Goal: Share content

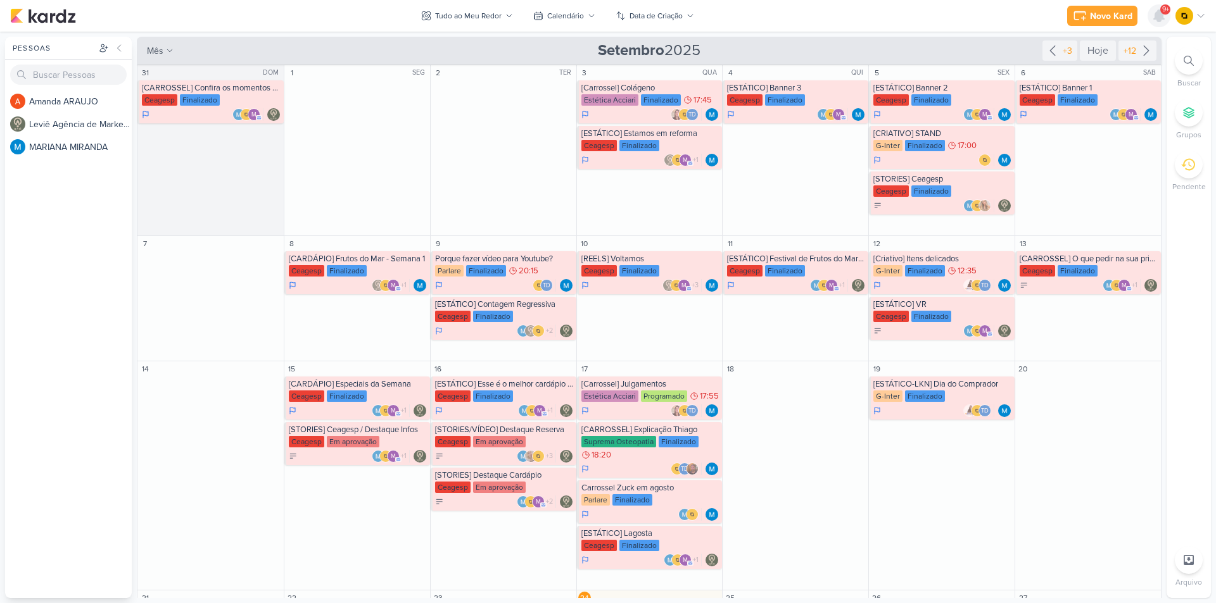
click at [1164, 20] on icon at bounding box center [1158, 15] width 15 height 15
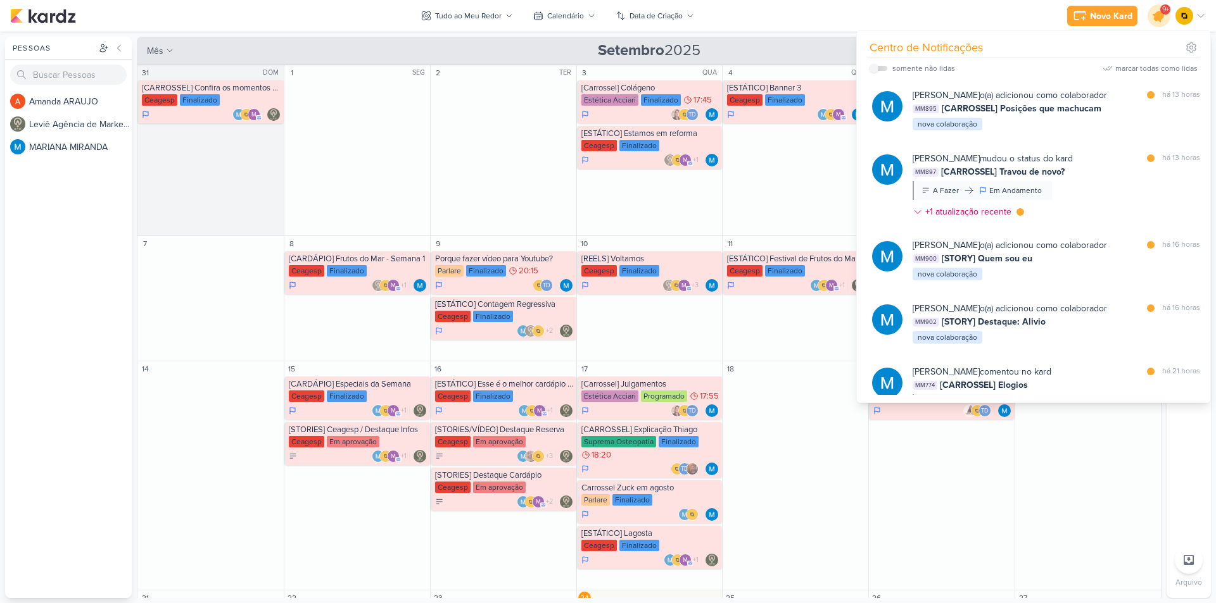
click at [1153, 15] on icon at bounding box center [1158, 15] width 15 height 15
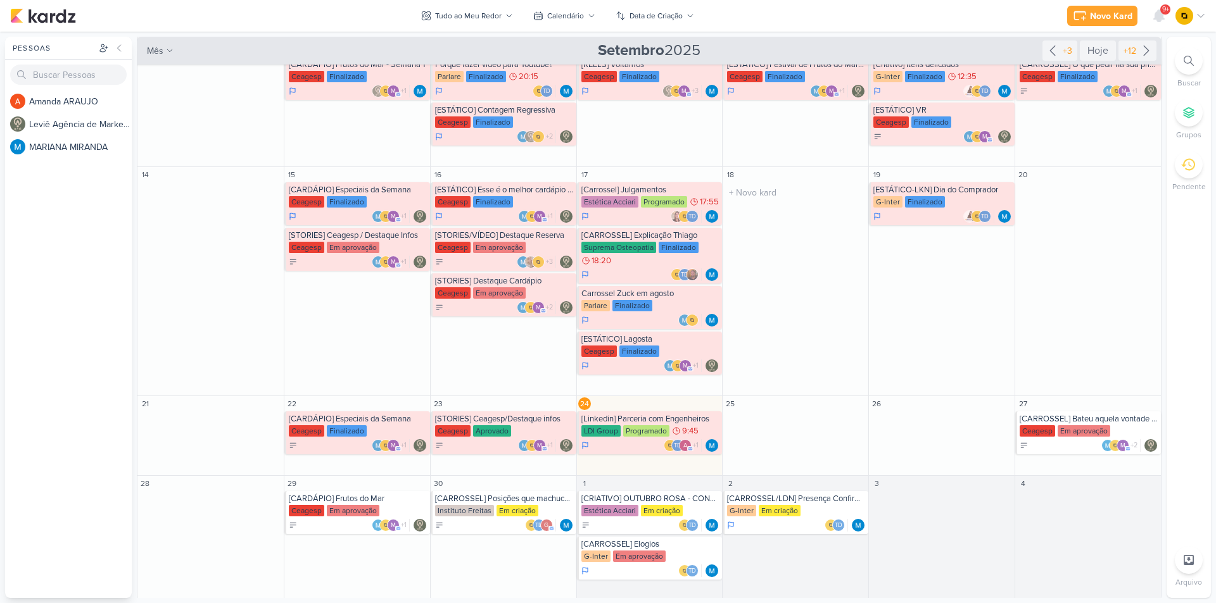
scroll to position [198, 0]
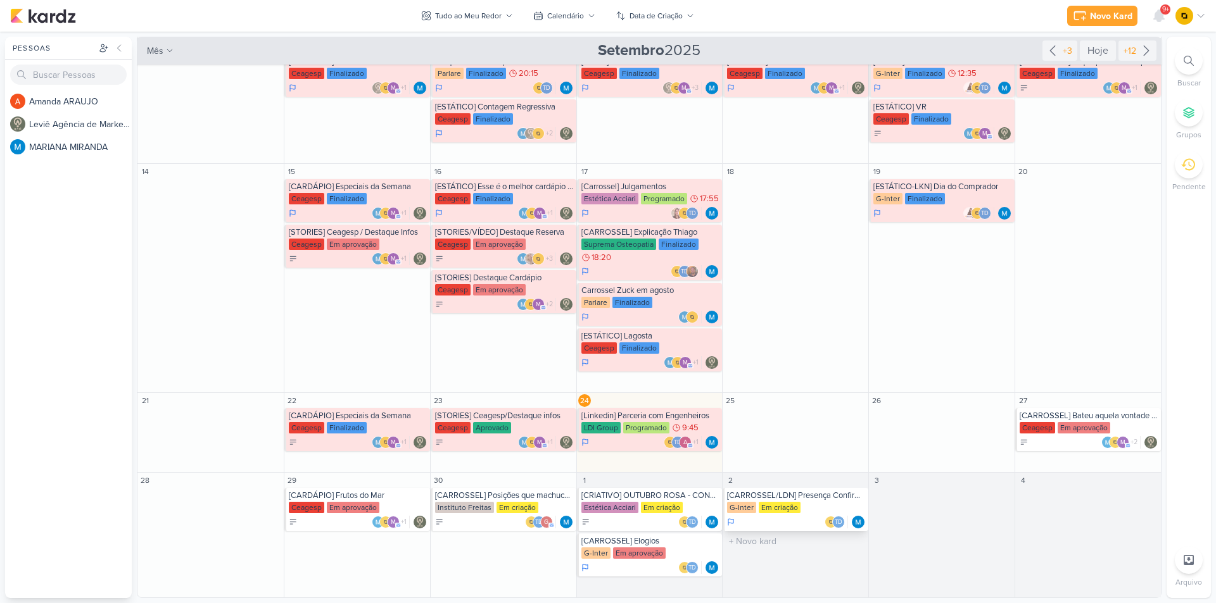
click at [779, 494] on div "[CARROSSEL/LDN] Presença Confirmada!" at bounding box center [796, 496] width 139 height 10
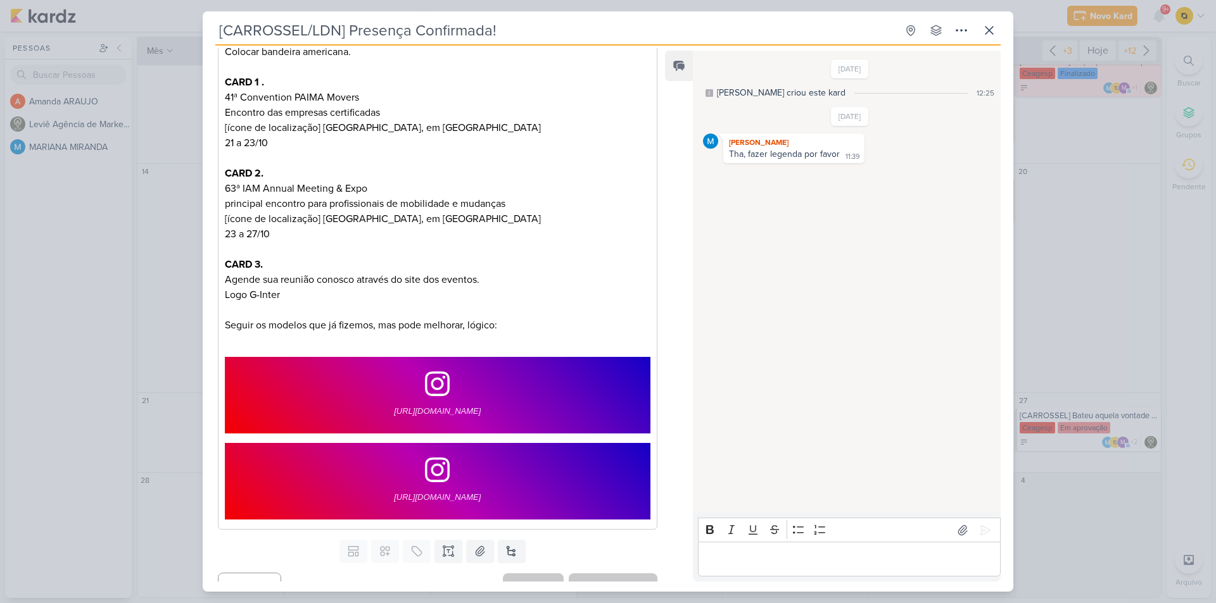
scroll to position [443, 0]
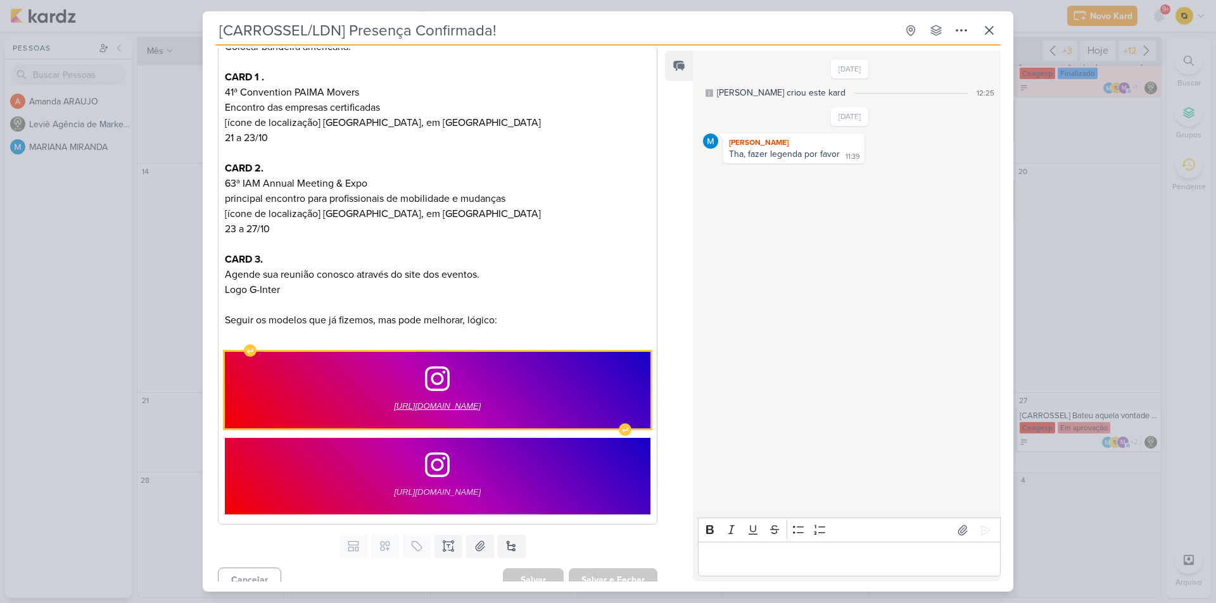
click at [430, 403] on span "[URL][DOMAIN_NAME]" at bounding box center [437, 406] width 87 height 15
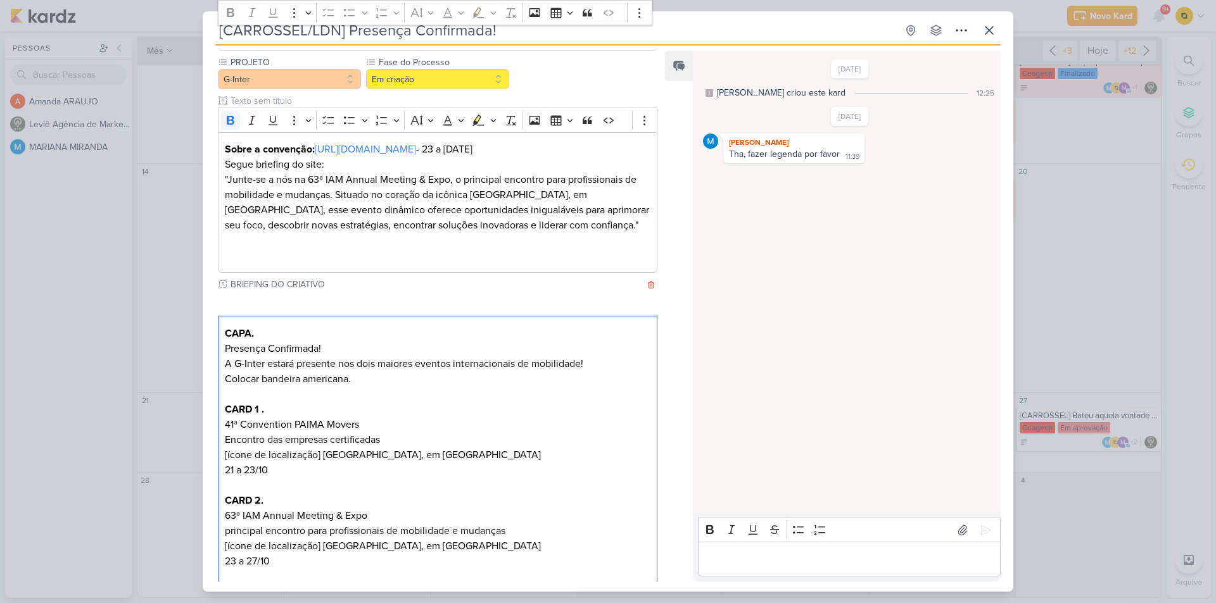
scroll to position [127, 0]
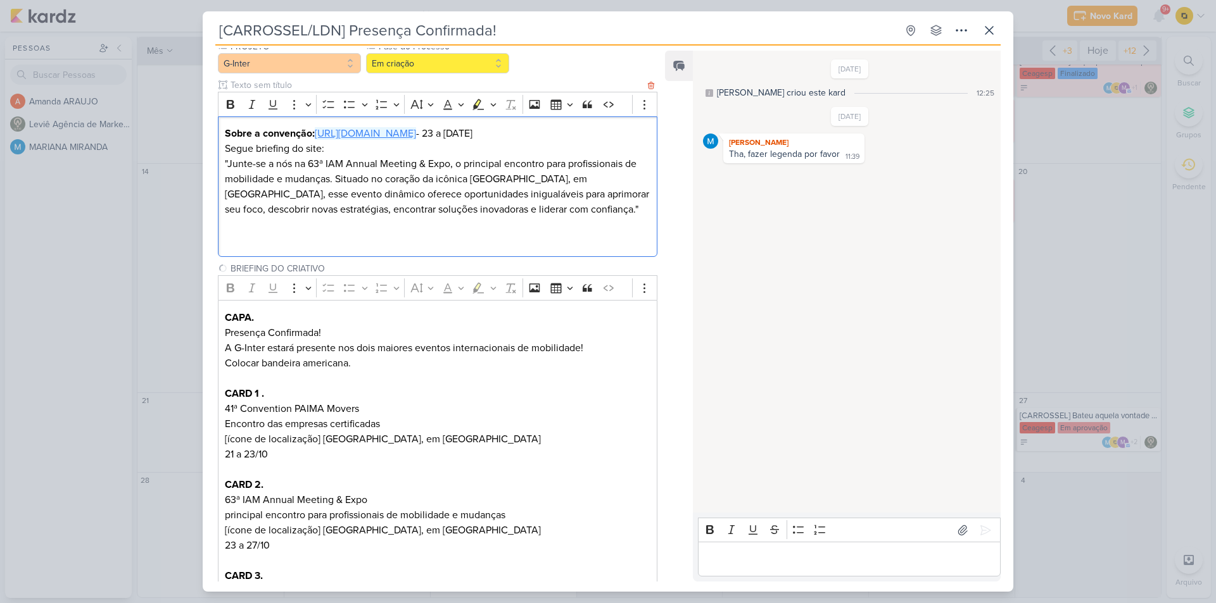
click at [393, 139] on link "[URL][DOMAIN_NAME]" at bounding box center [365, 133] width 101 height 13
drag, startPoint x: 329, startPoint y: 329, endPoint x: 222, endPoint y: 333, distance: 107.1
click at [222, 333] on div "CAPA. Presença Confirmada! A G-Inter estará presente nos dois maiores eventos i…" at bounding box center [437, 570] width 439 height 541
copy p "Presença Confirmada!"
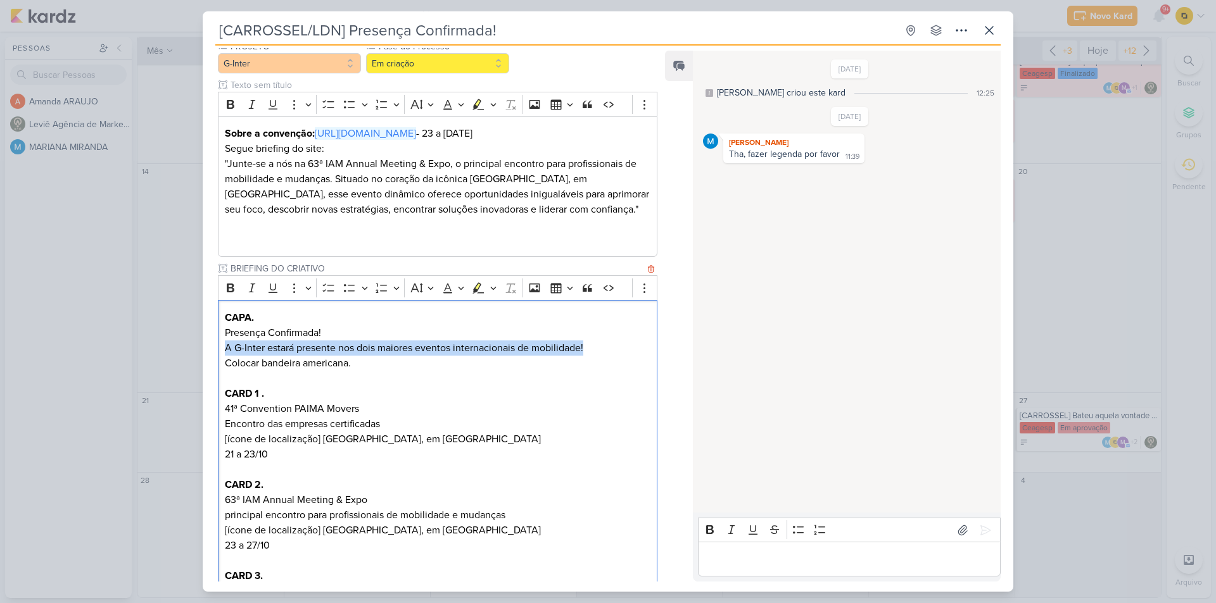
drag, startPoint x: 587, startPoint y: 346, endPoint x: 223, endPoint y: 351, distance: 363.4
click at [223, 351] on div "CAPA. Presença Confirmada! A G-Inter estará presente nos dois maiores eventos i…" at bounding box center [437, 570] width 439 height 541
copy p "A G-Inter estará presente nos dois maiores eventos internacionais de mobilidade!"
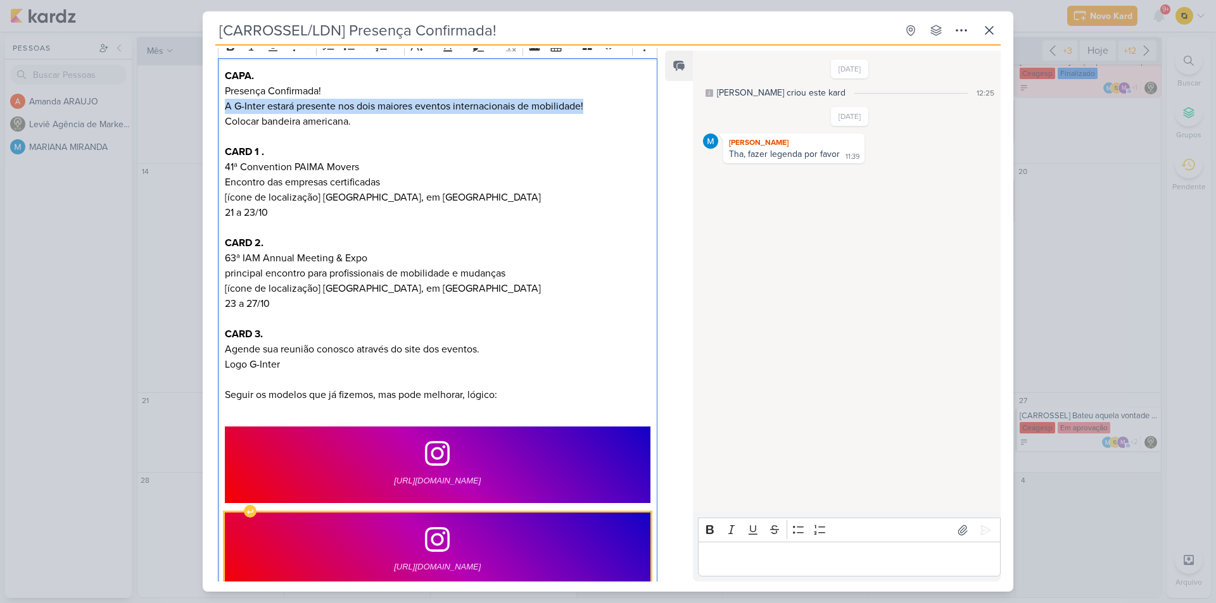
scroll to position [456, 0]
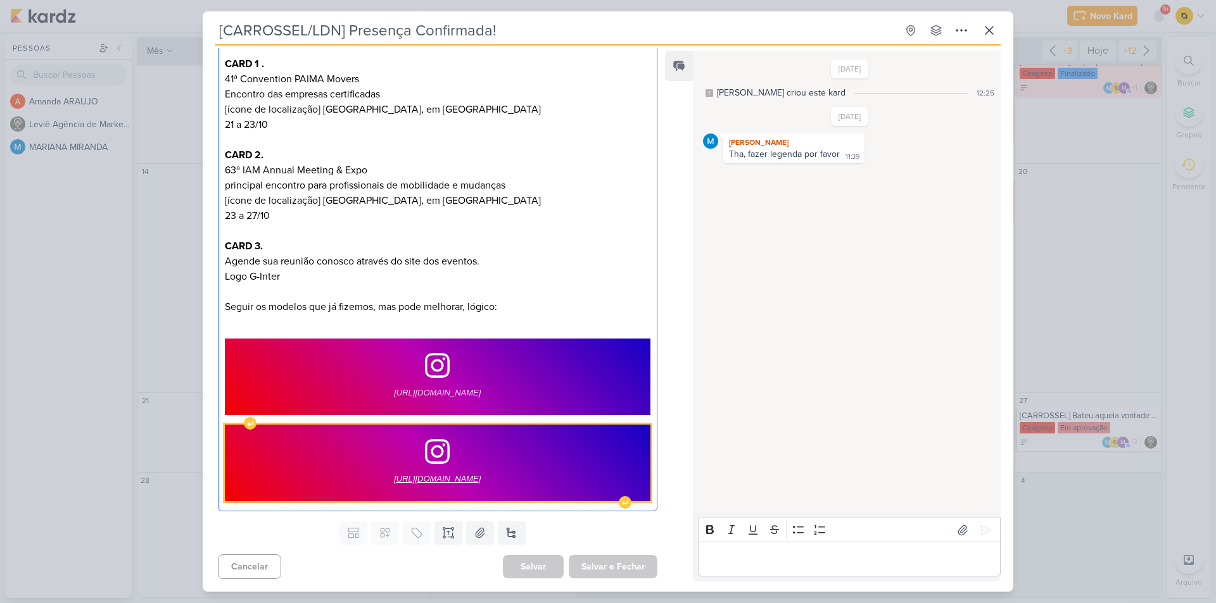
click at [401, 479] on span "[URL][DOMAIN_NAME]" at bounding box center [437, 479] width 87 height 15
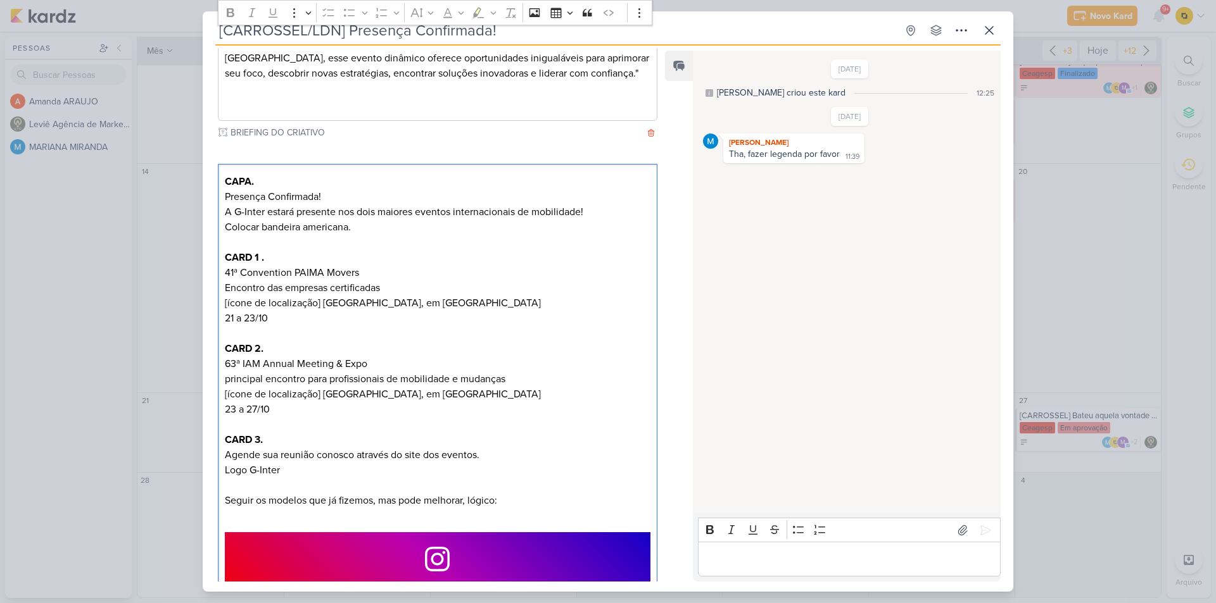
scroll to position [267, 0]
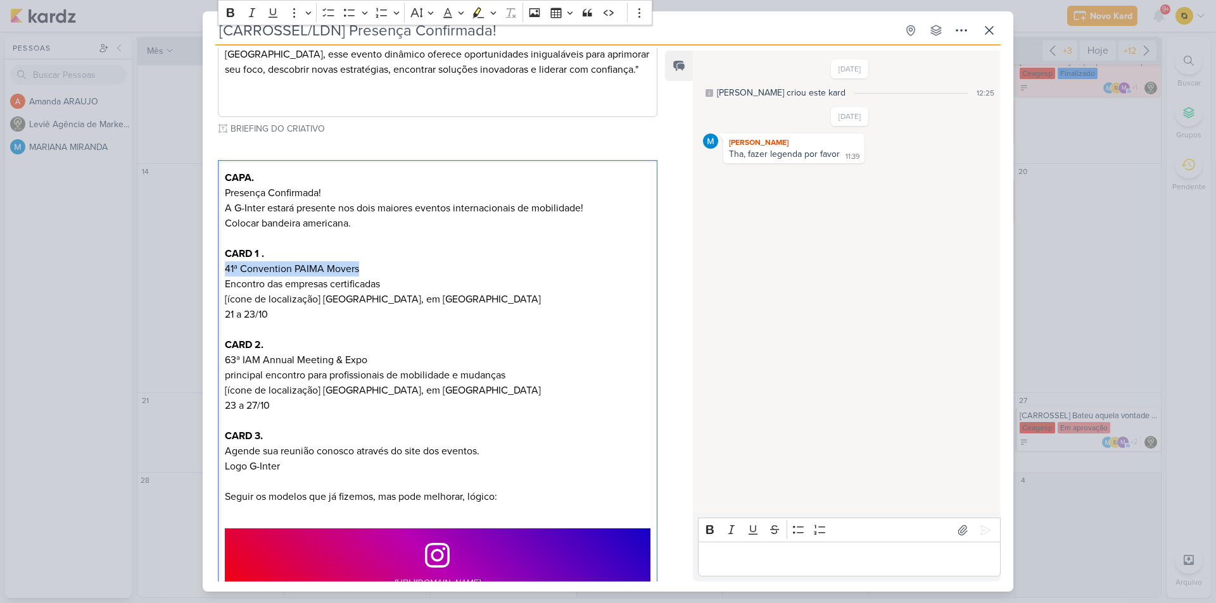
drag, startPoint x: 342, startPoint y: 268, endPoint x: 201, endPoint y: 267, distance: 141.2
click at [201, 267] on div "[CARROSSEL/LDN] Presença Confirmada! Criado por MARIANA" at bounding box center [608, 301] width 1216 height 603
copy p "41ª Convention PAIMA Movers"
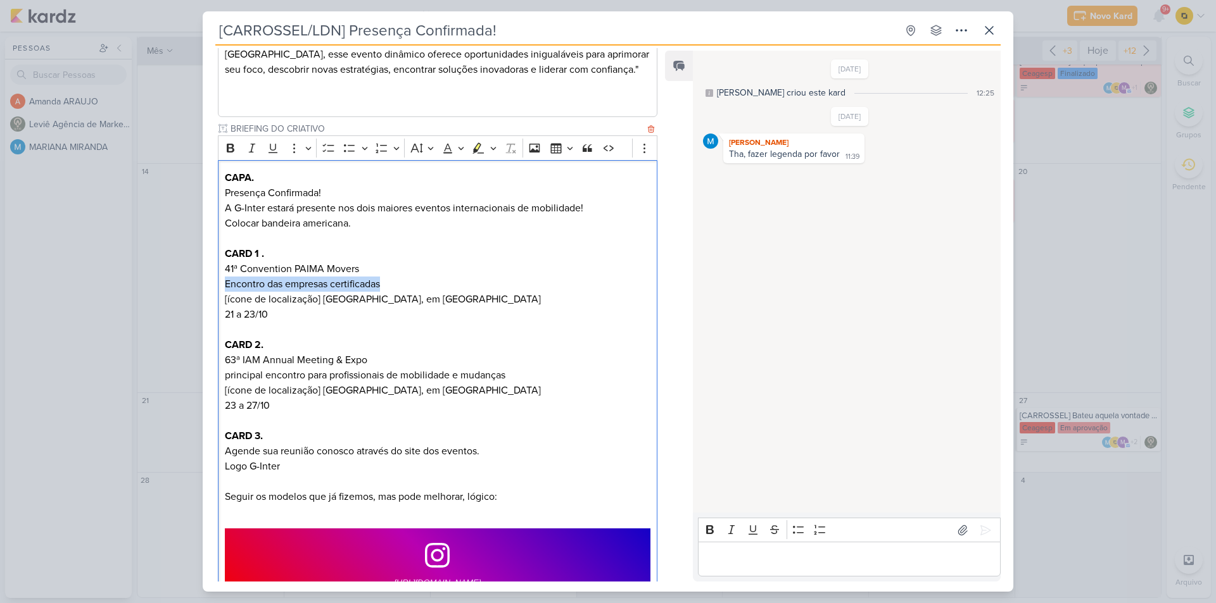
drag, startPoint x: 391, startPoint y: 284, endPoint x: 224, endPoint y: 291, distance: 166.6
click at [225, 291] on p "CARD 1 . 41ª Convention PAIMA Movers Encontro das empresas certificadas [ícone …" at bounding box center [437, 276] width 425 height 61
copy p "Encontro das empresas certificadas"
drag, startPoint x: 453, startPoint y: 302, endPoint x: 324, endPoint y: 292, distance: 128.9
click at [324, 292] on p "CARD 1 . 41ª Convention PAIMA Movers Encontro das empresas certificadas [ícone …" at bounding box center [437, 276] width 425 height 61
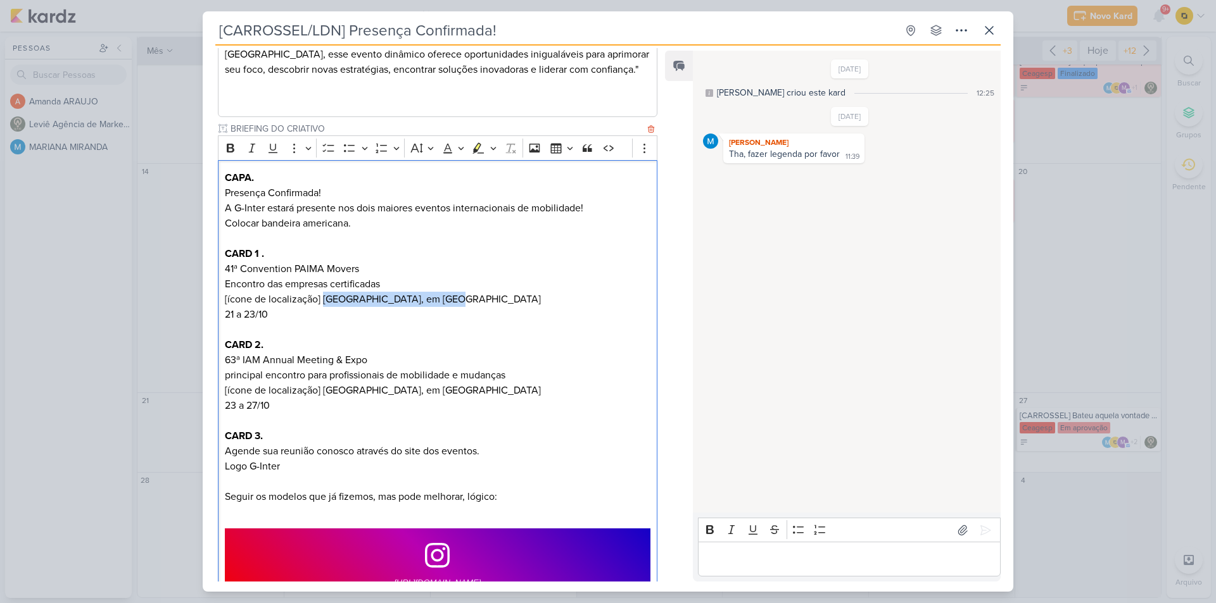
click at [324, 292] on p "CARD 1 . 41ª Convention PAIMA Movers Encontro das empresas certificadas [ícone …" at bounding box center [437, 276] width 425 height 61
drag, startPoint x: 324, startPoint y: 296, endPoint x: 324, endPoint y: 308, distance: 11.4
click at [324, 308] on div "CAPA. Presença Confirmada! A G-Inter estará presente nos dois maiores eventos i…" at bounding box center [437, 430] width 439 height 541
copy div "[GEOGRAPHIC_DATA], em [GEOGRAPHIC_DATA] 21 a 23/10"
drag, startPoint x: 322, startPoint y: 355, endPoint x: 225, endPoint y: 357, distance: 96.2
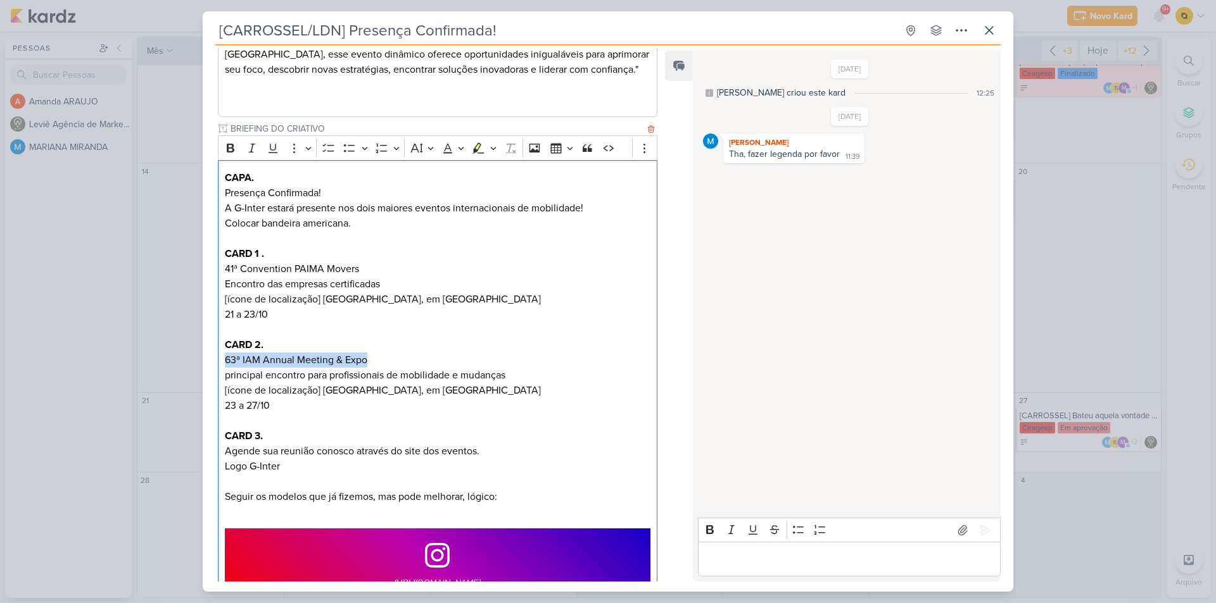
click at [225, 357] on p "63ª IAM Annual Meeting & Expo principal encontro para profissionais de mobilida…" at bounding box center [437, 368] width 425 height 30
copy p "63ª IAM Annual Meeting & Expo"
drag, startPoint x: 223, startPoint y: 371, endPoint x: 508, endPoint y: 375, distance: 284.9
click at [508, 375] on div "CAPA. Presença Confirmada! A G-Inter estará presente nos dois maiores eventos i…" at bounding box center [437, 430] width 439 height 541
copy p "principal encontro para profissionais de mobilidade e mudanças"
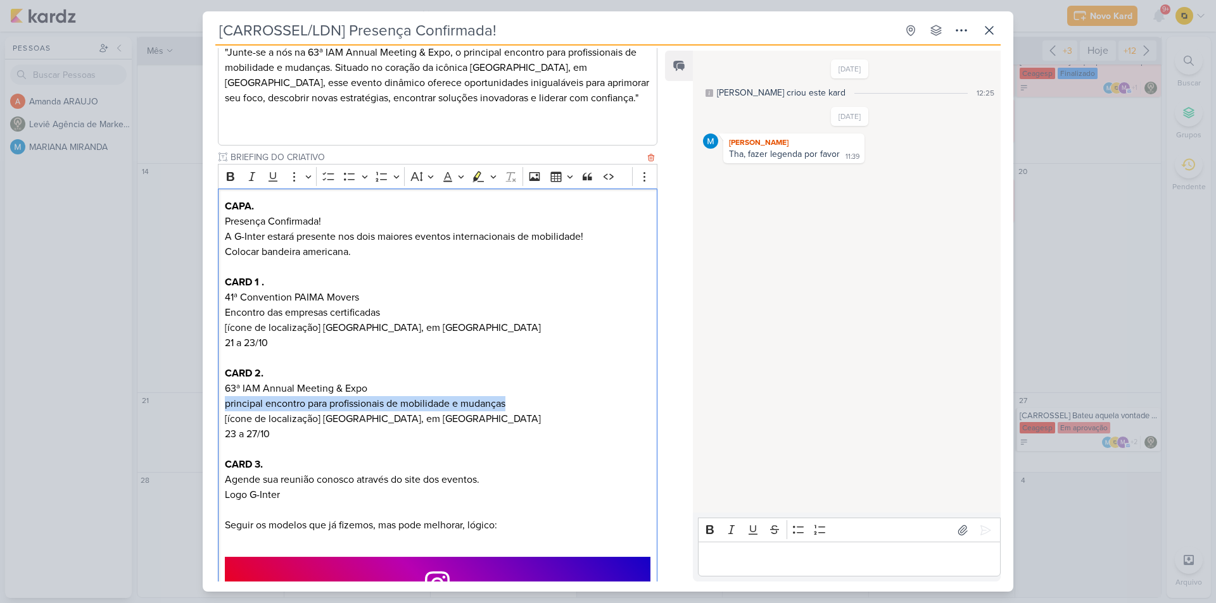
scroll to position [253, 0]
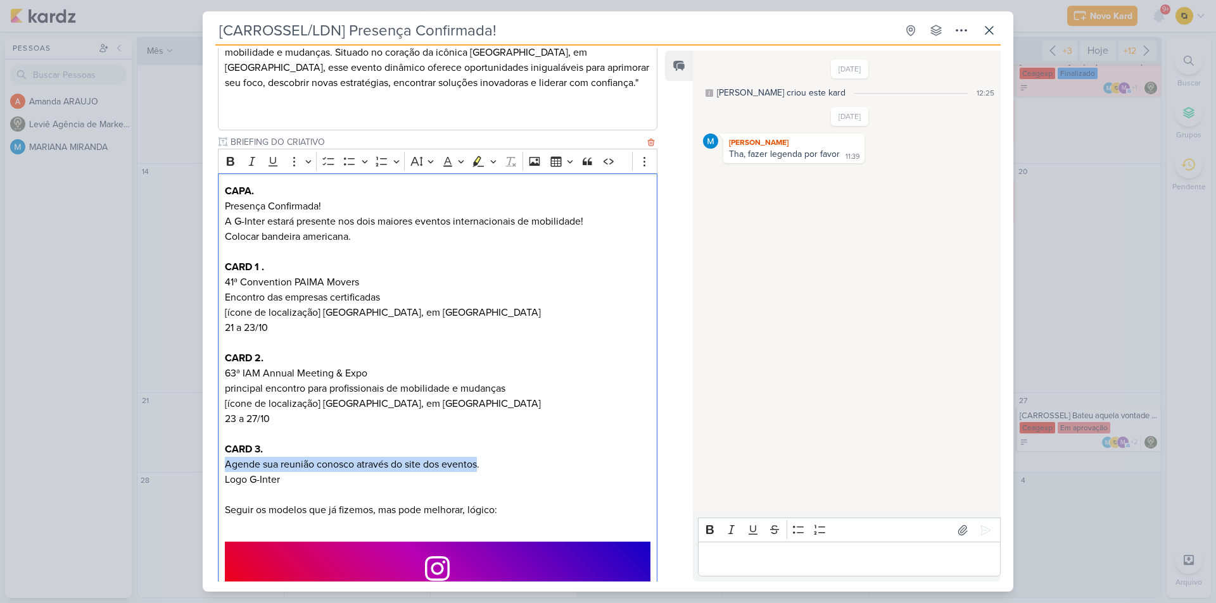
drag, startPoint x: 222, startPoint y: 464, endPoint x: 480, endPoint y: 465, distance: 258.3
click at [480, 465] on div "CAPA. Presença Confirmada! A G-Inter estará presente nos dois maiores eventos i…" at bounding box center [437, 443] width 439 height 541
copy p "Agende sua reunião conosco através do site dos eventos"
drag, startPoint x: 497, startPoint y: 33, endPoint x: 352, endPoint y: 36, distance: 145.0
click at [352, 36] on input "[CARROSSEL/LDN] Presença Confirmada!" at bounding box center [555, 30] width 681 height 23
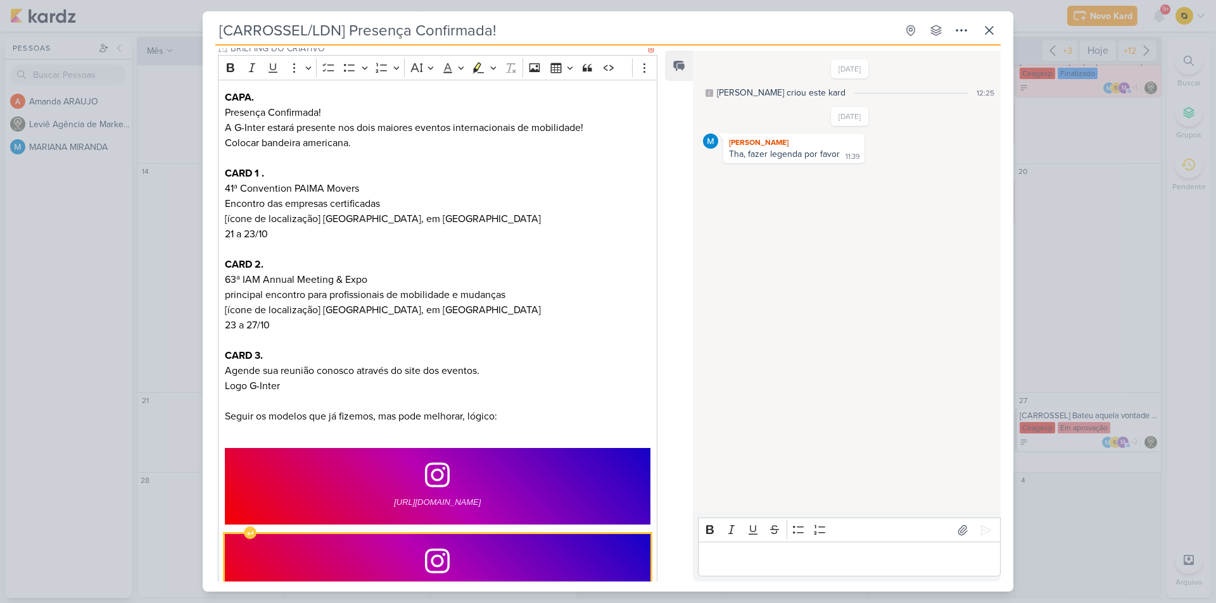
scroll to position [456, 0]
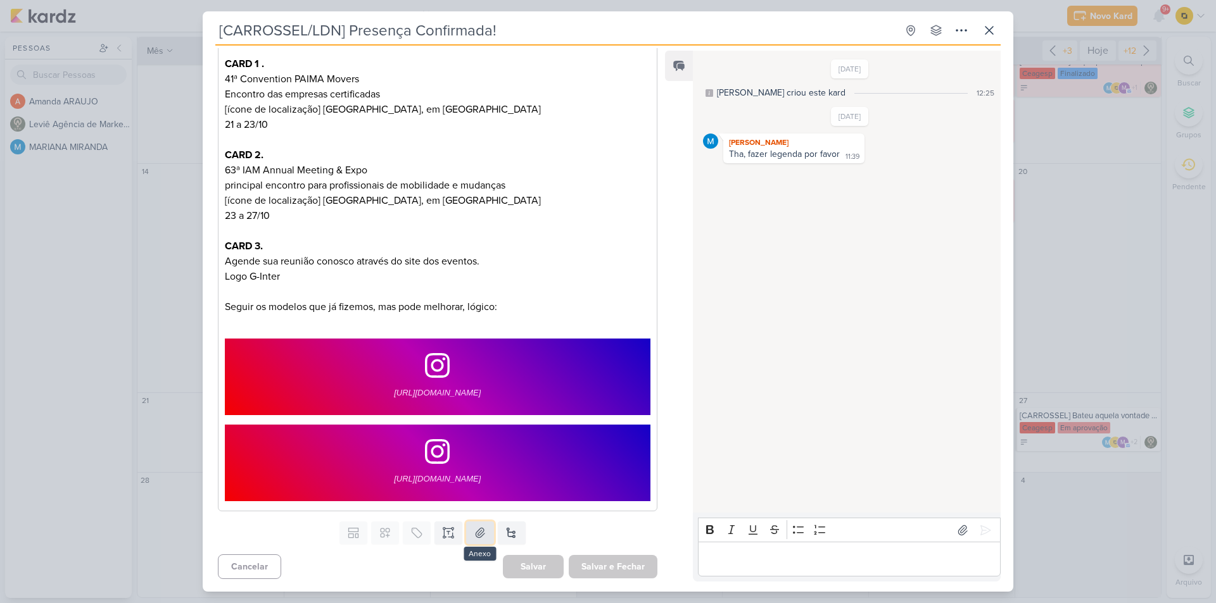
click at [467, 535] on button at bounding box center [480, 533] width 28 height 23
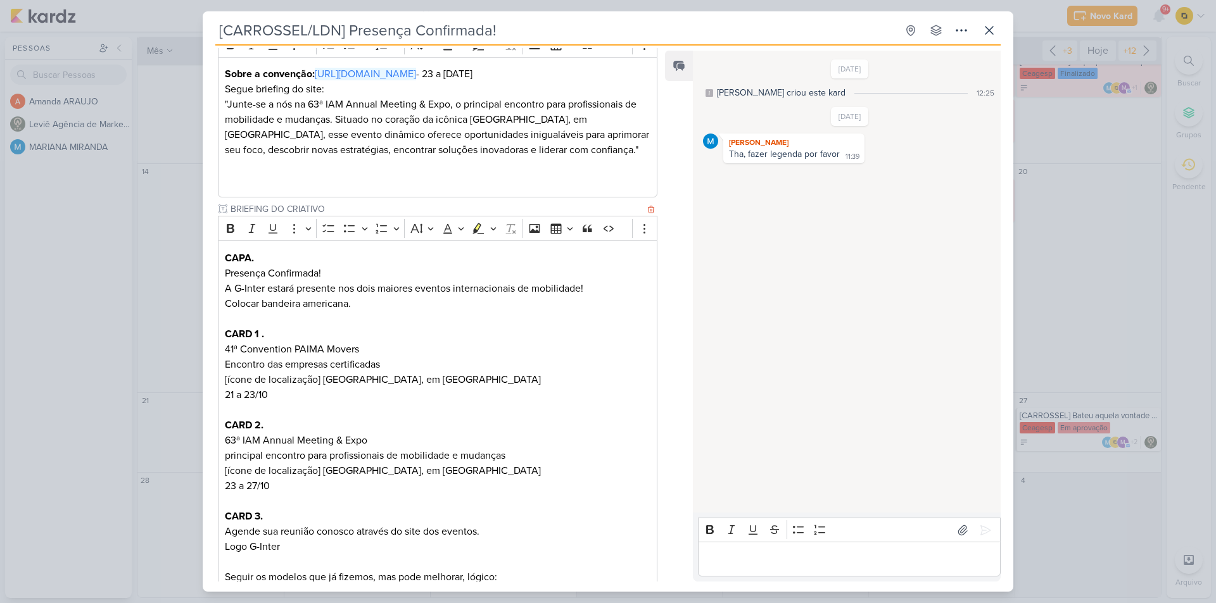
scroll to position [0, 0]
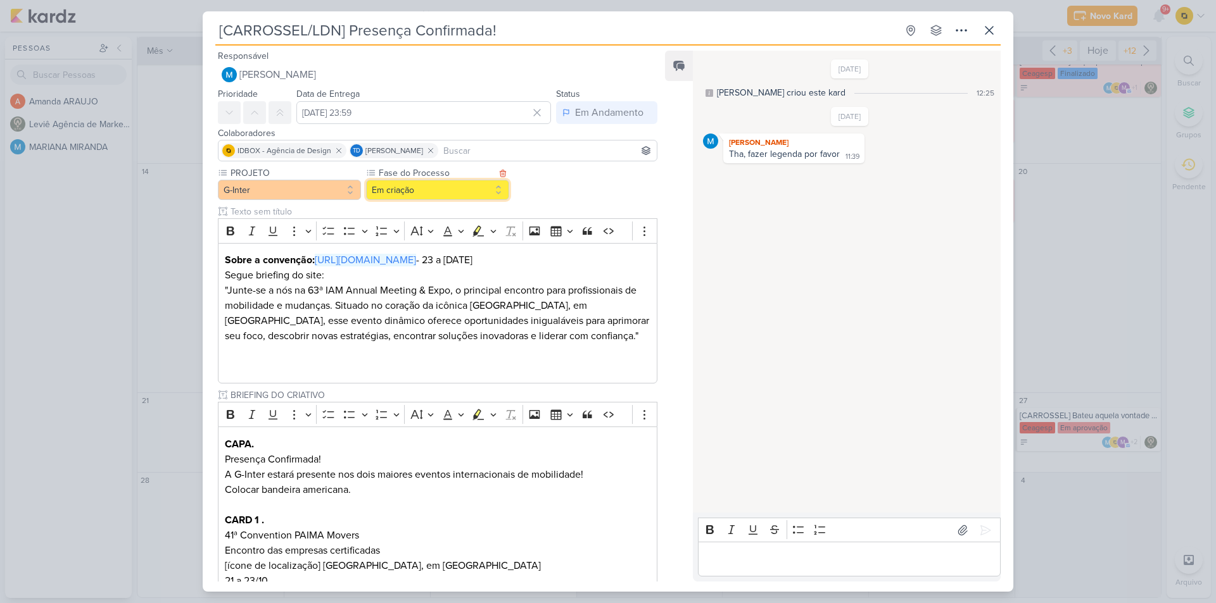
click at [429, 192] on button "Em criação" at bounding box center [437, 190] width 143 height 20
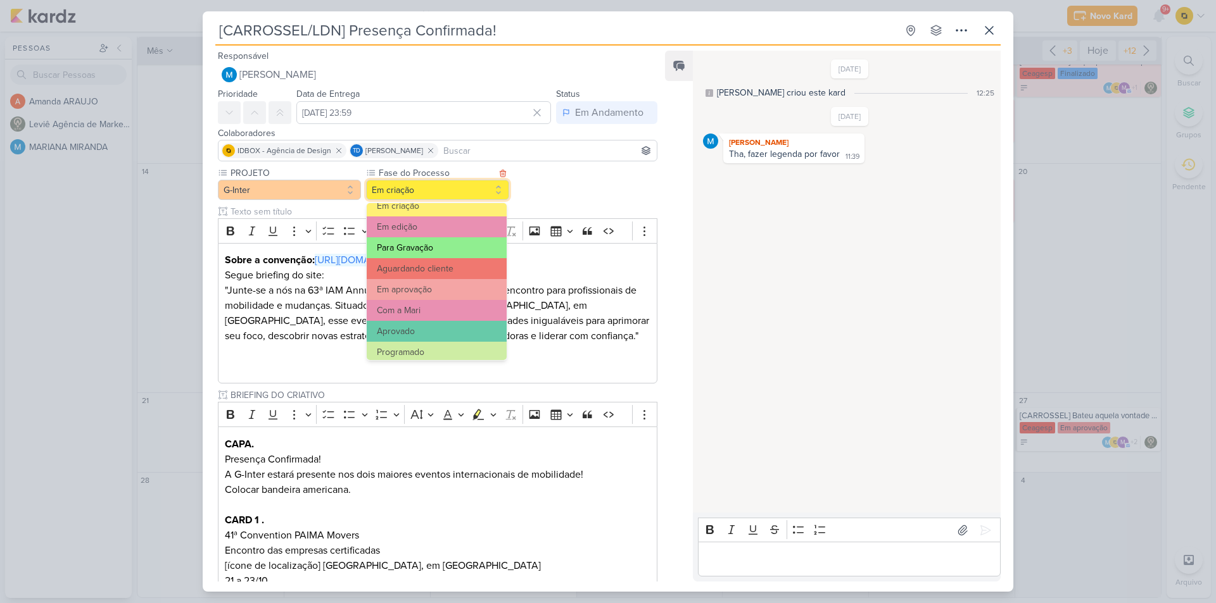
scroll to position [122, 0]
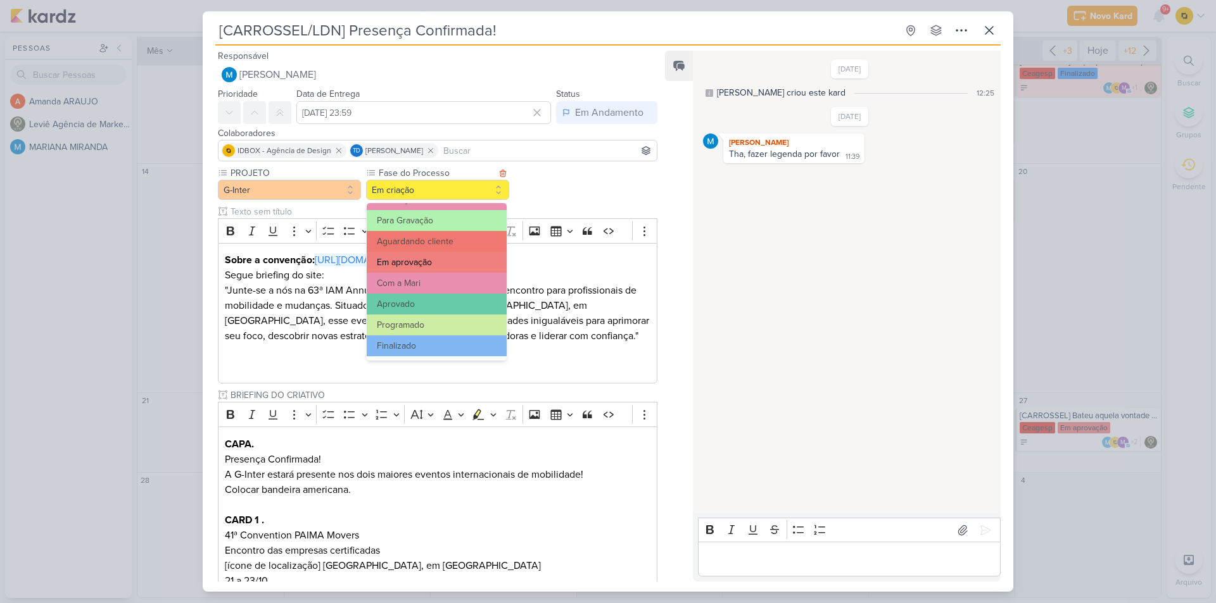
click at [420, 265] on button "Em aprovação" at bounding box center [437, 262] width 140 height 21
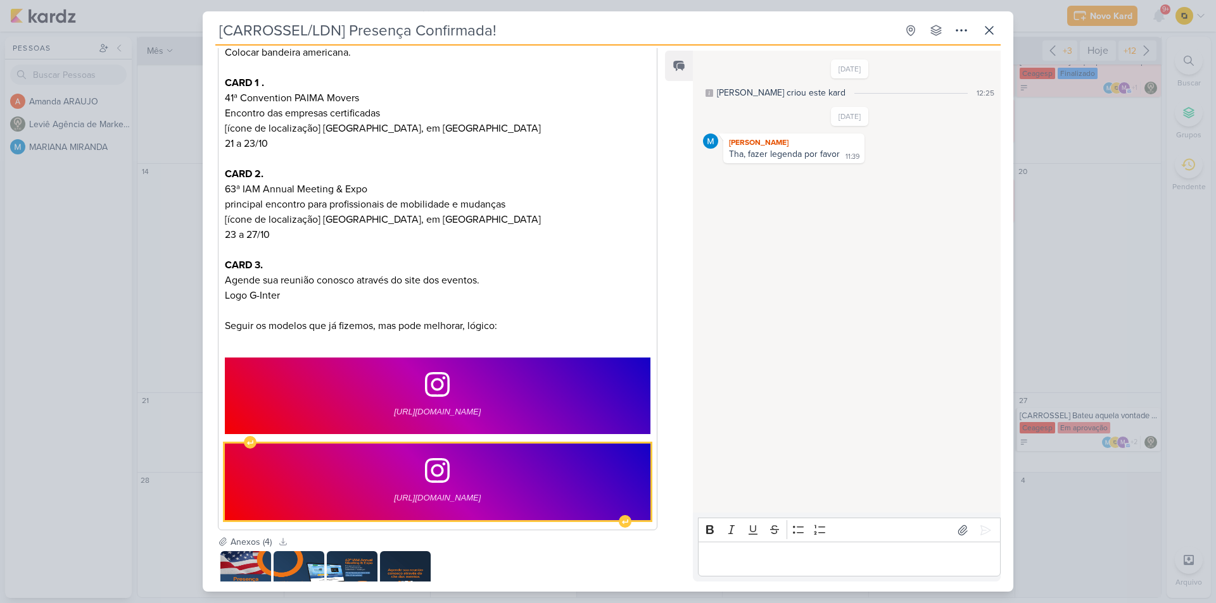
scroll to position [531, 0]
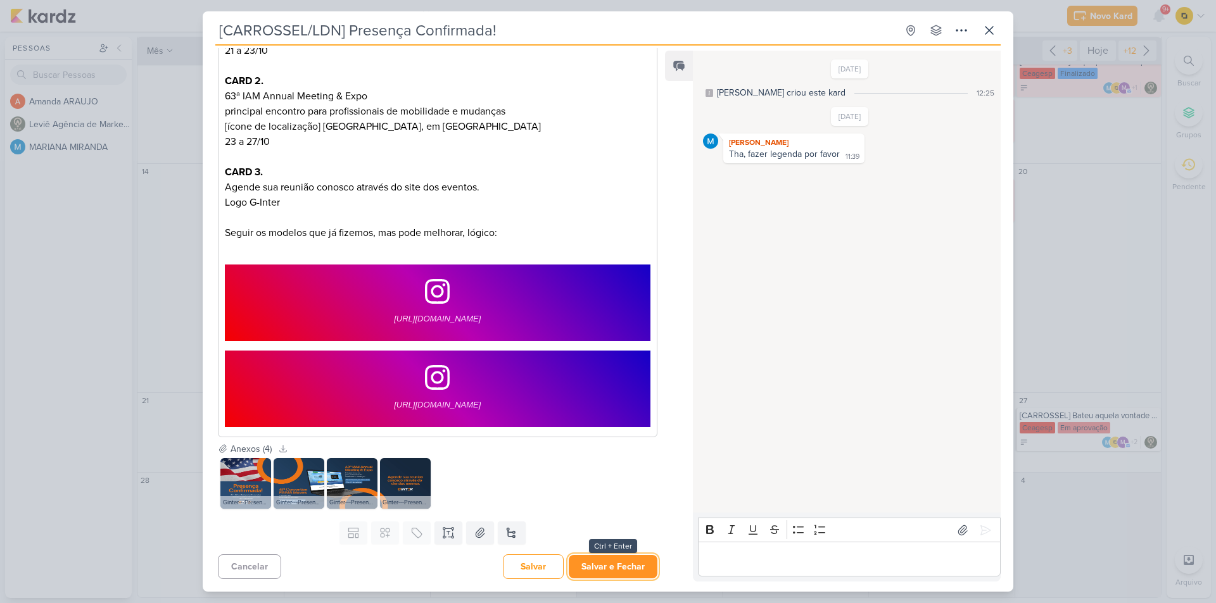
click at [605, 575] on button "Salvar e Fechar" at bounding box center [613, 566] width 89 height 23
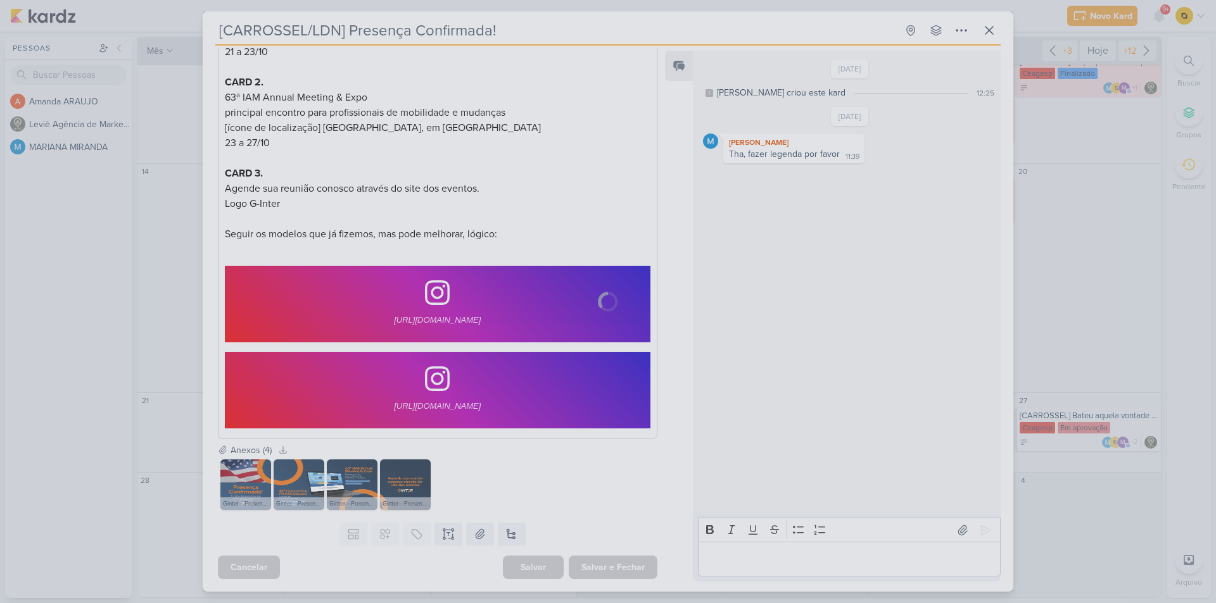
scroll to position [529, 0]
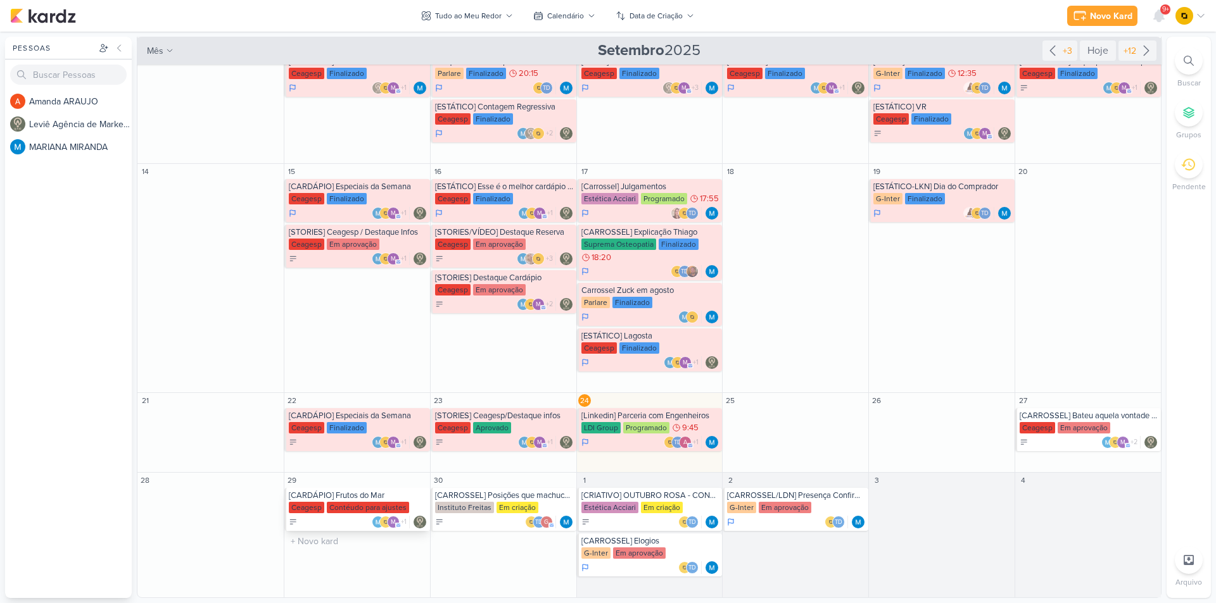
click at [337, 500] on div "[CARDÁPIO] Frutos do Mar" at bounding box center [358, 496] width 139 height 10
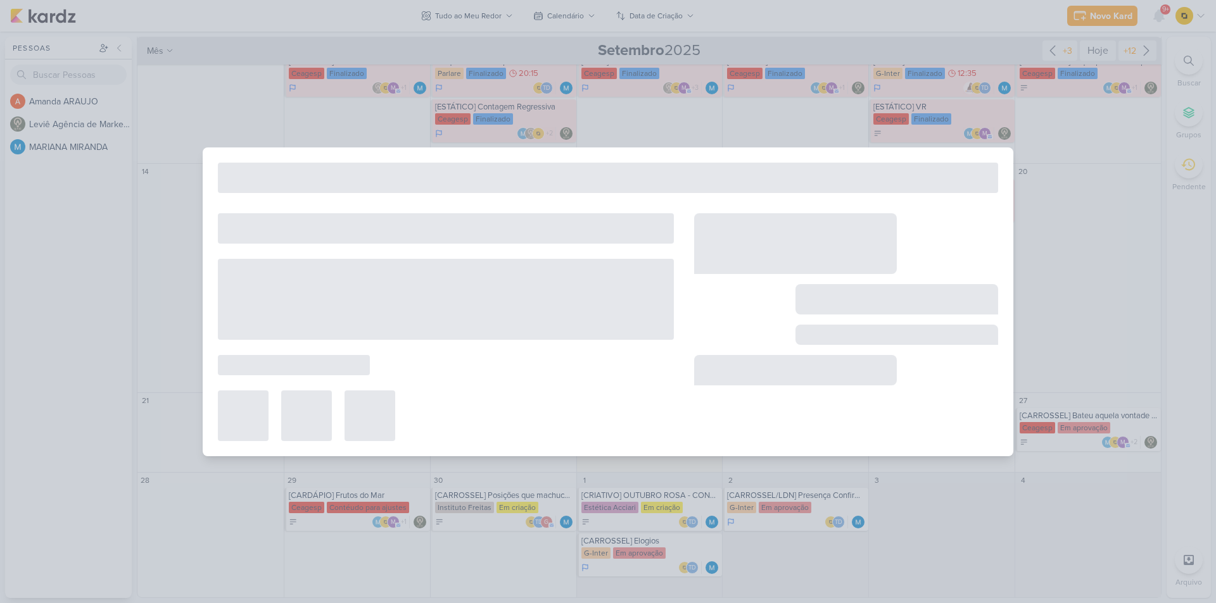
type input "[CARDÁPIO] Frutos do Mar"
type input "29 de setembro de 2025 às 23:59"
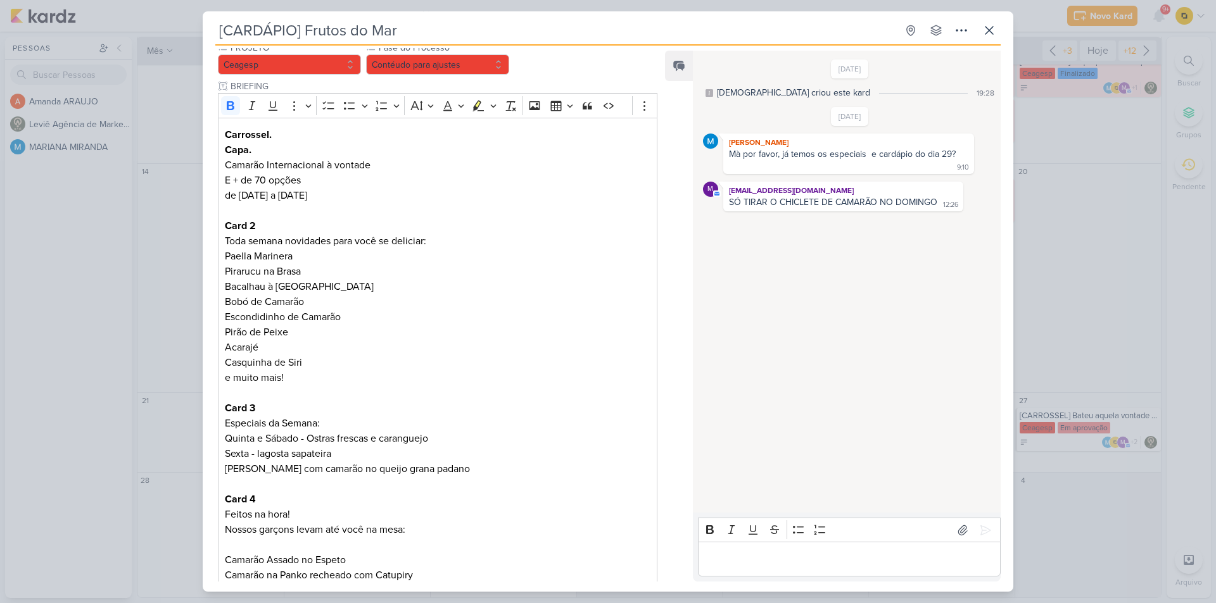
scroll to position [44, 0]
